Goal: Check status: Check status

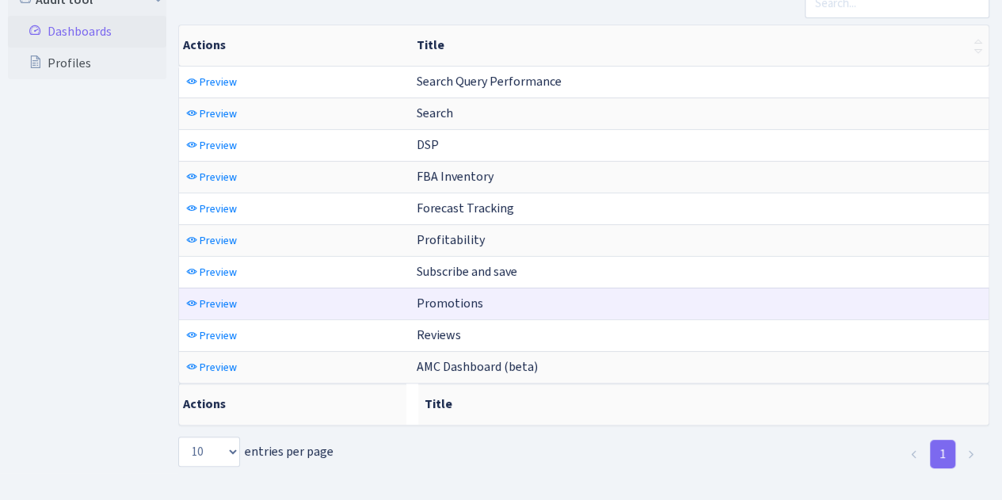
scroll to position [102, 0]
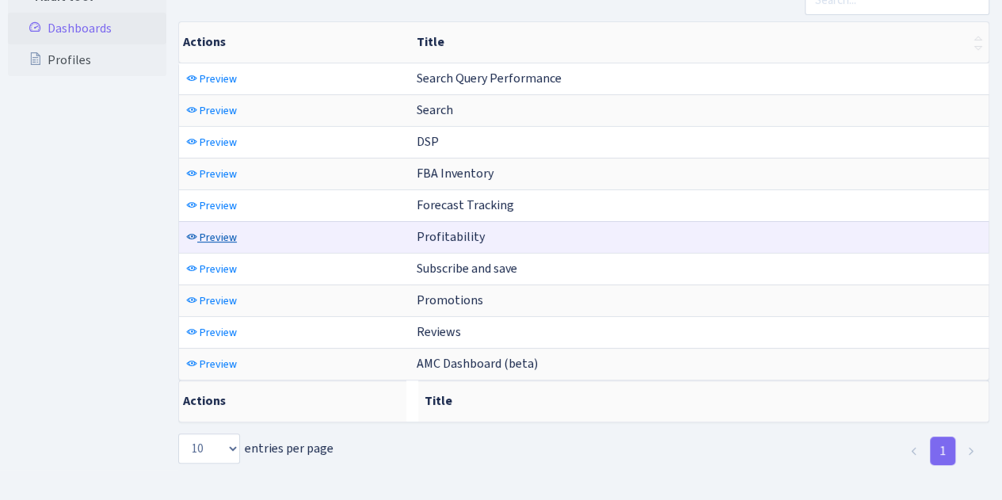
click at [224, 232] on span "Preview" at bounding box center [218, 237] width 37 height 15
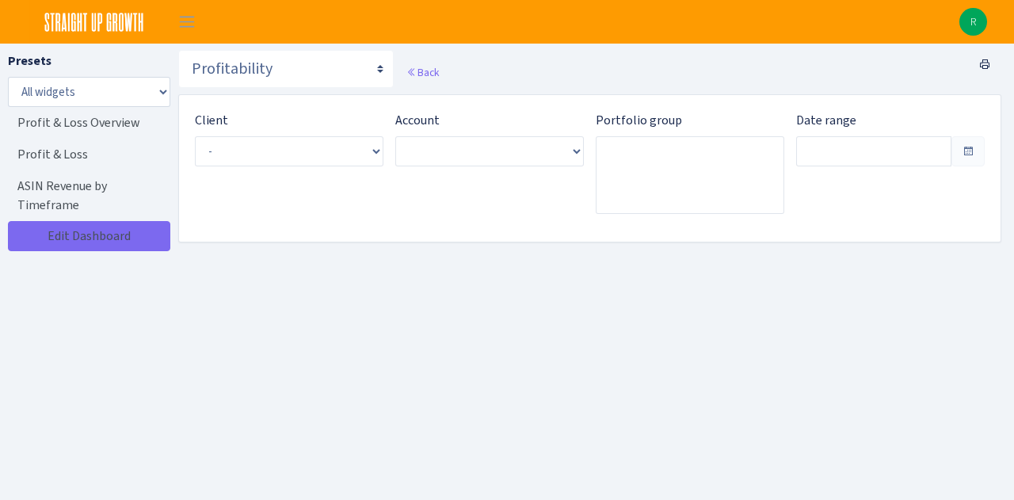
type input "[DATE] - [DATE]"
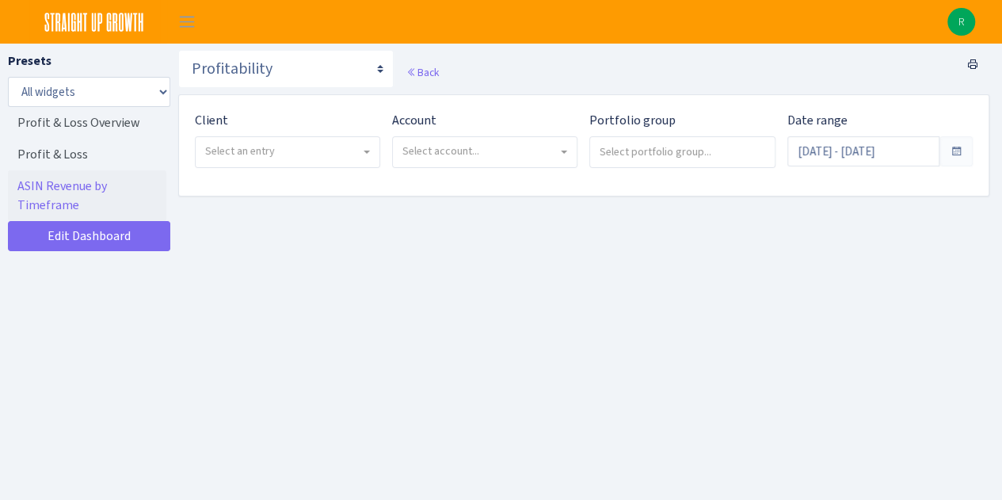
click at [315, 161] on span "Select an entry" at bounding box center [288, 152] width 184 height 30
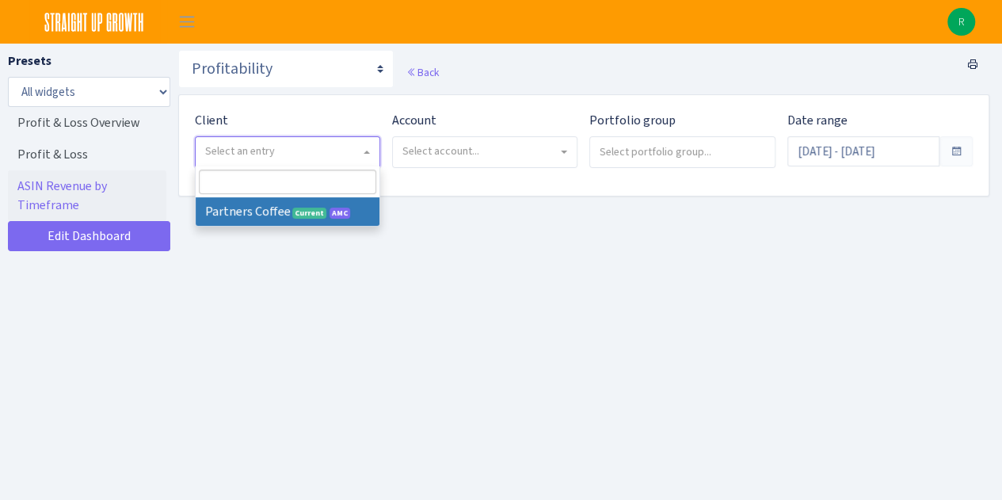
select select "481"
select select
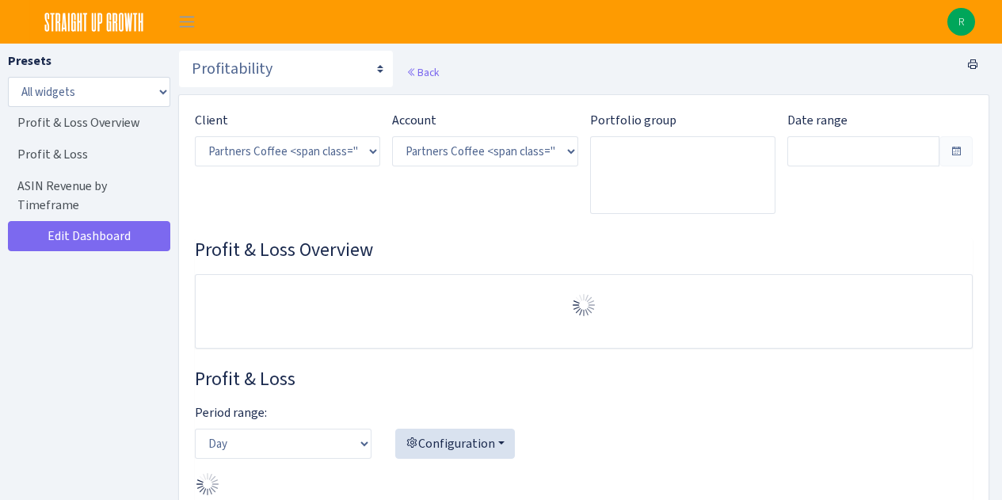
select select "2242985598963294"
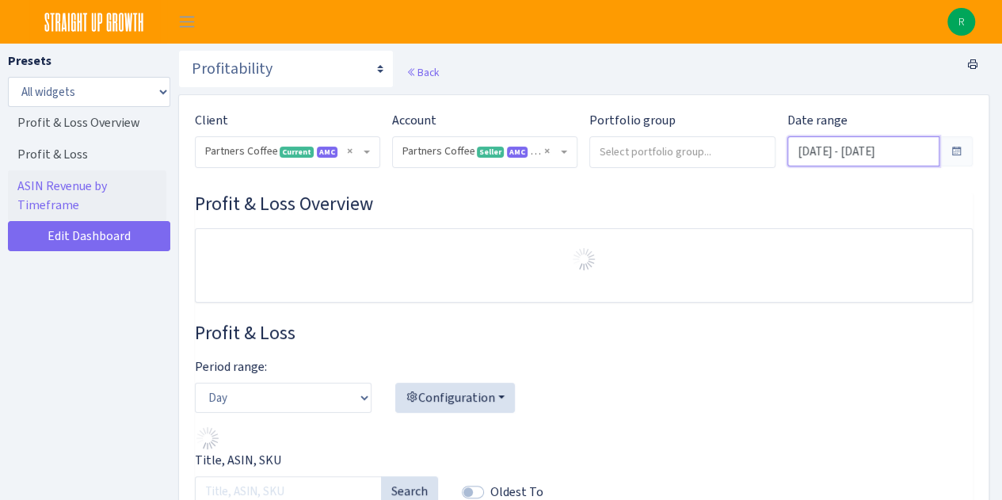
click at [911, 148] on input "Sep 13, 2025 - Oct 12, 2025" at bounding box center [863, 151] width 152 height 30
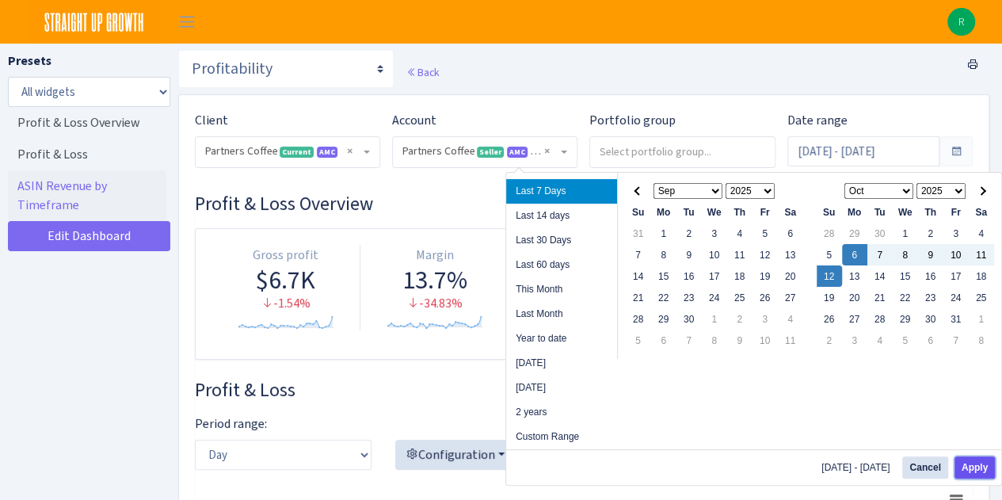
click at [983, 459] on button "Apply" at bounding box center [975, 467] width 40 height 22
type input "[DATE] - [DATE]"
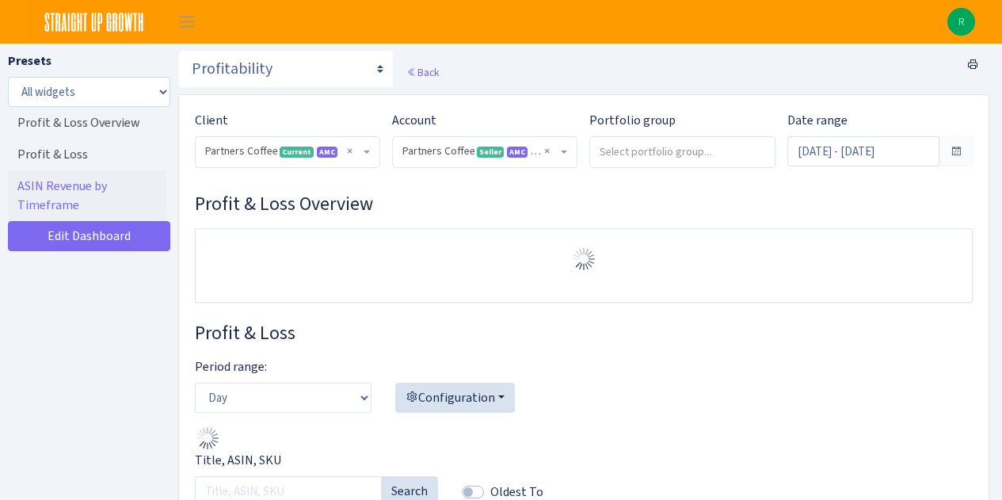
select select "2242985598963294"
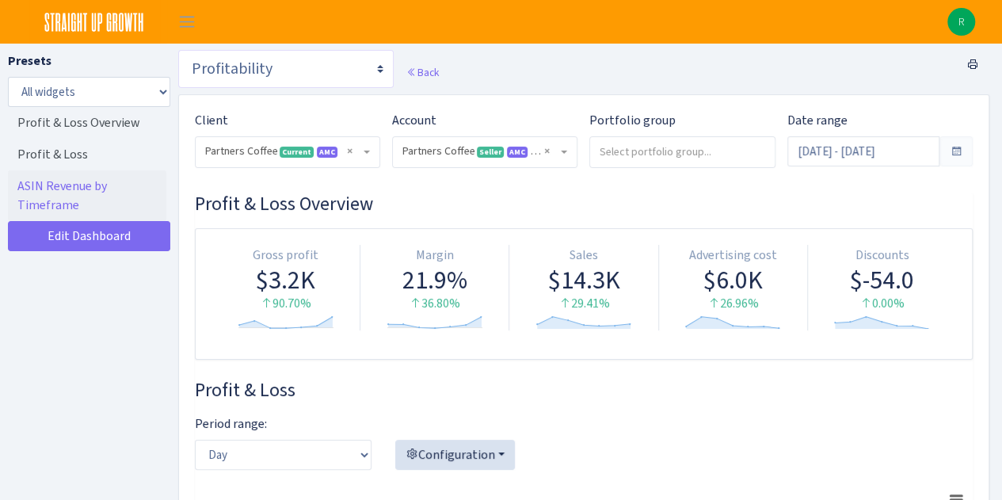
click at [301, 56] on select "Search Query Performance Search DSP FBA Inventory Forecast Tracking Profitabili…" at bounding box center [285, 69] width 215 height 38
select select "https://straightupgrowth.com/admin/dashboard/25/show"
click at [178, 50] on select "Search Query Performance Search DSP FBA Inventory Forecast Tracking Profitabili…" at bounding box center [285, 69] width 215 height 38
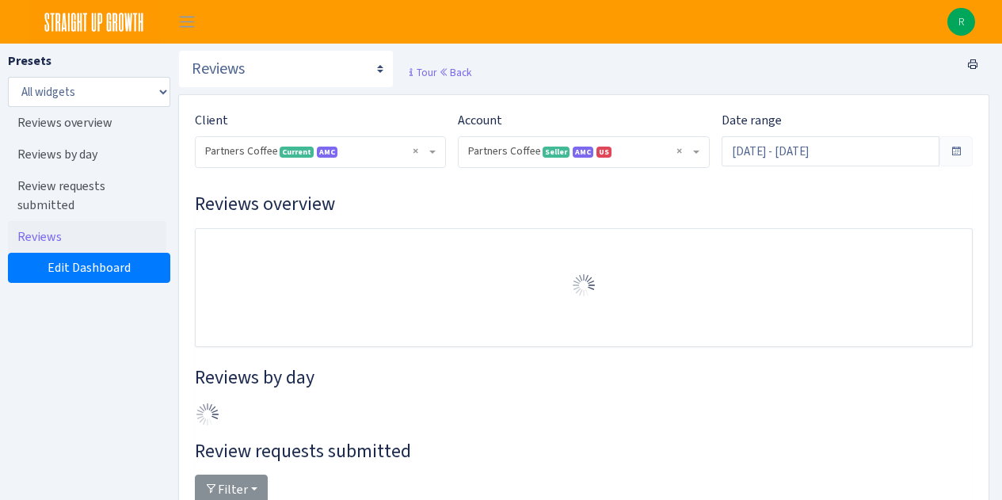
select select "2242985598963294"
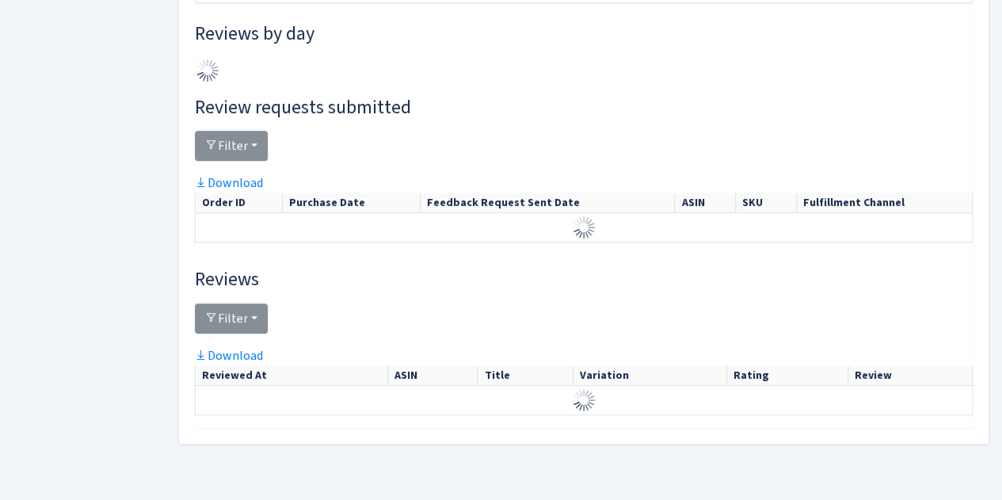
click at [845, 154] on div at bounding box center [584, 152] width 778 height 43
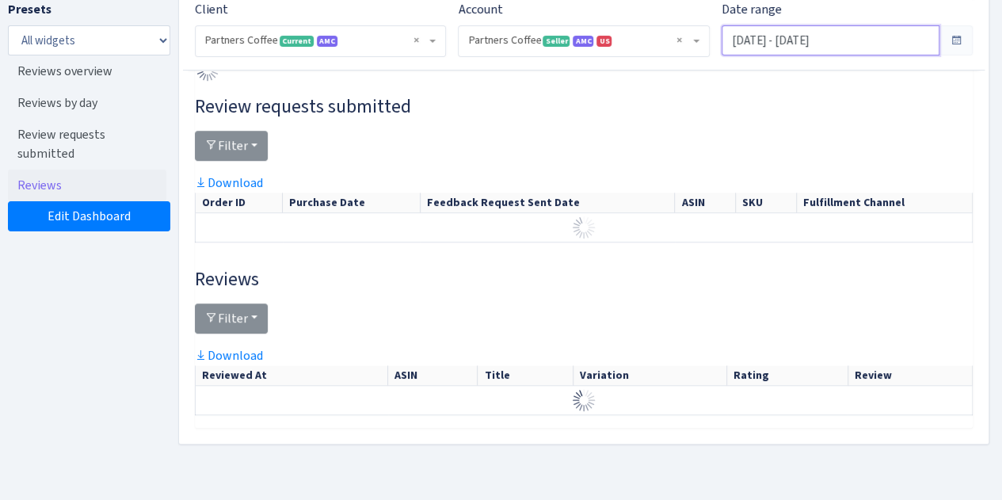
click at [819, 45] on input "Sep 13, 2025 - Oct 12, 2025" at bounding box center [831, 40] width 218 height 30
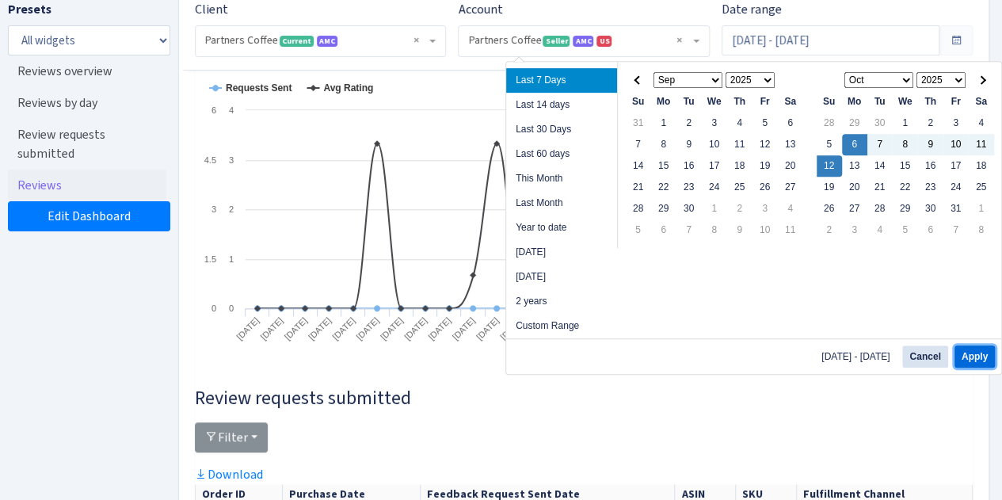
click at [978, 356] on button "Apply" at bounding box center [975, 356] width 40 height 22
type input "[DATE] - [DATE]"
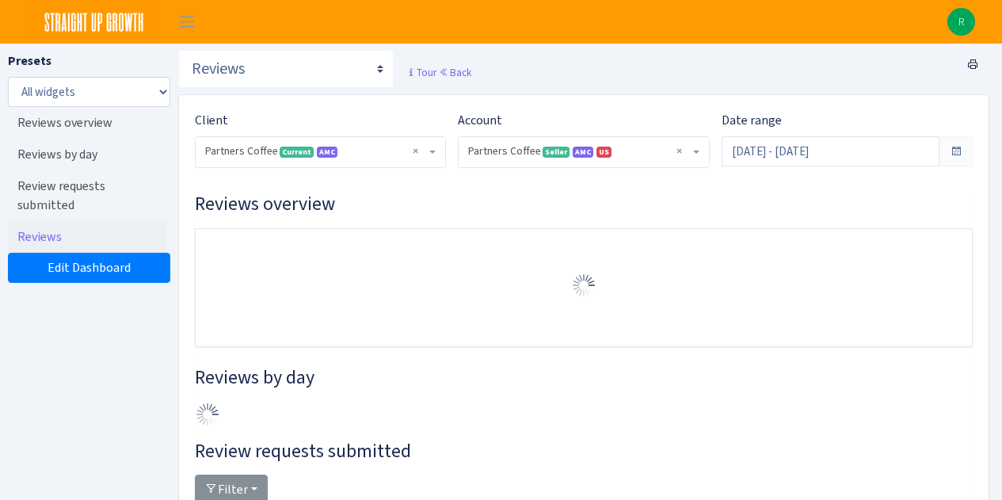
select select "2242985598963294"
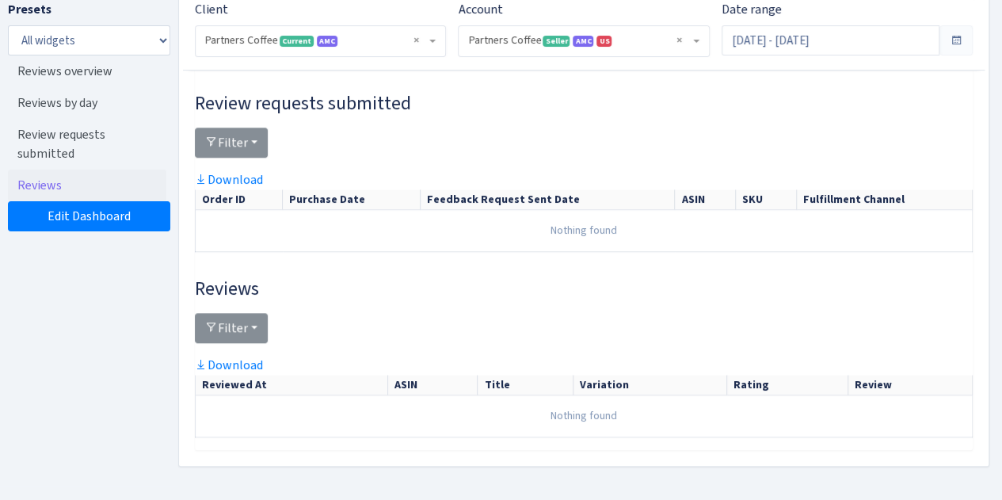
scroll to position [661, 0]
